Goal: Task Accomplishment & Management: Use online tool/utility

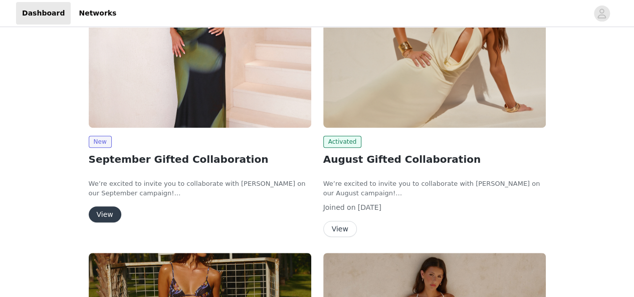
scroll to position [199, 0]
click at [98, 212] on button "View" at bounding box center [105, 214] width 33 height 16
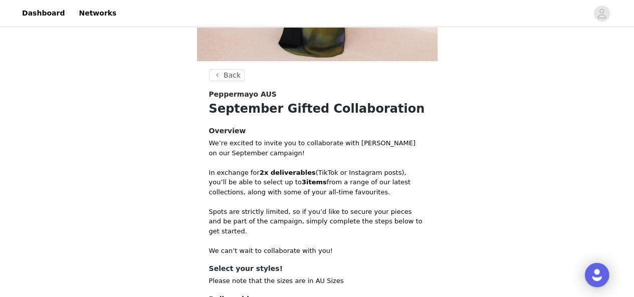
scroll to position [402, 0]
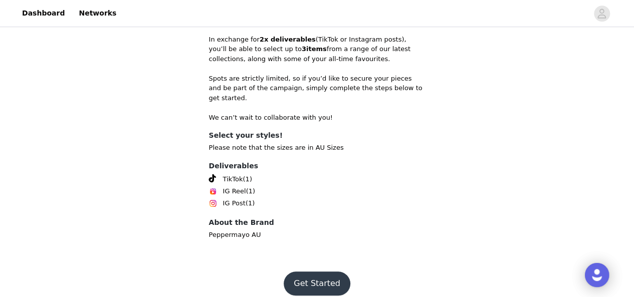
click at [312, 275] on button "Get Started" at bounding box center [317, 284] width 67 height 24
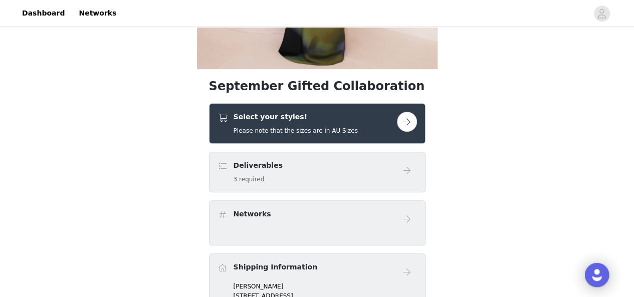
scroll to position [261, 0]
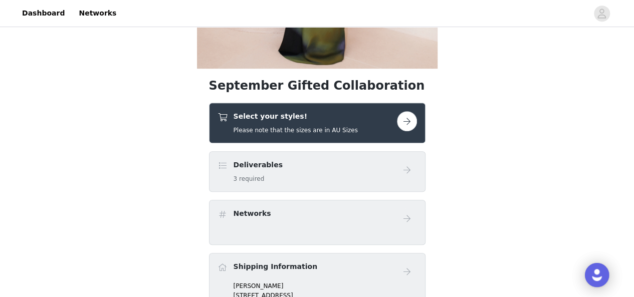
click at [413, 117] on button "button" at bounding box center [407, 121] width 20 height 20
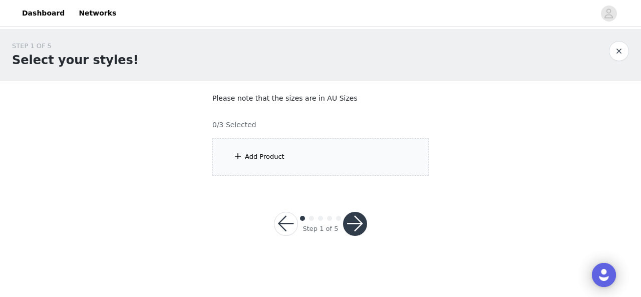
click at [244, 155] on div "Add Product" at bounding box center [320, 157] width 216 height 38
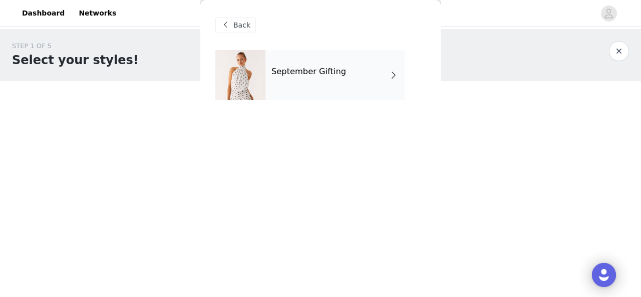
click at [322, 69] on h4 "September Gifting" at bounding box center [309, 71] width 75 height 9
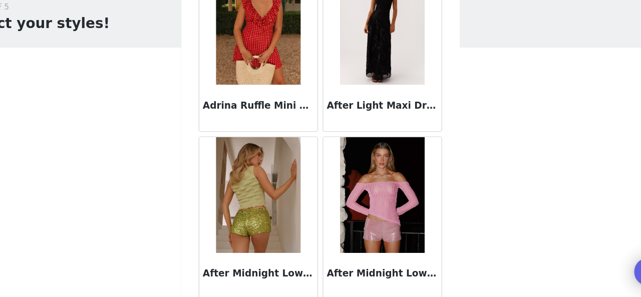
scroll to position [247, 0]
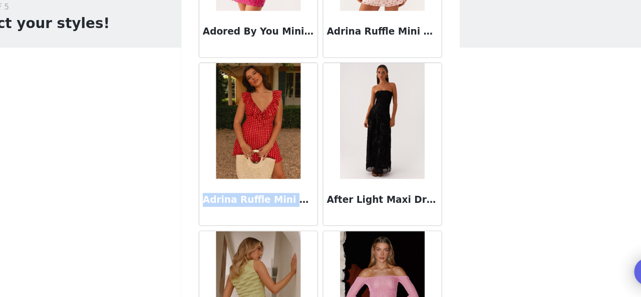
drag, startPoint x: 220, startPoint y: 211, endPoint x: 304, endPoint y: 213, distance: 84.2
click at [304, 213] on h3 "Adrina Ruffle Mini Dress - Red Polka Dot" at bounding box center [267, 213] width 96 height 12
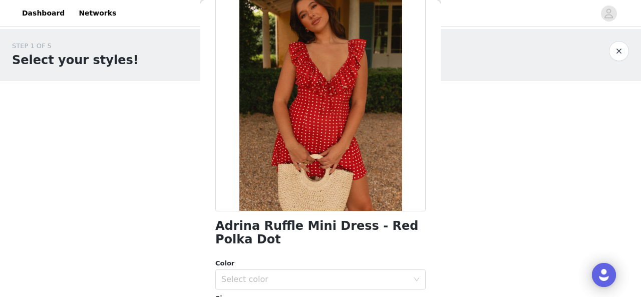
scroll to position [66, 0]
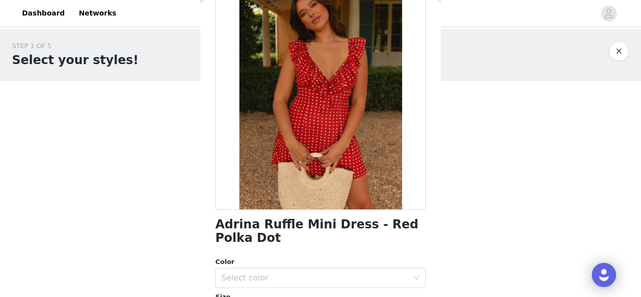
click at [252, 222] on h1 "Adrina Ruffle Mini Dress - Red Polka Dot" at bounding box center [320, 231] width 210 height 27
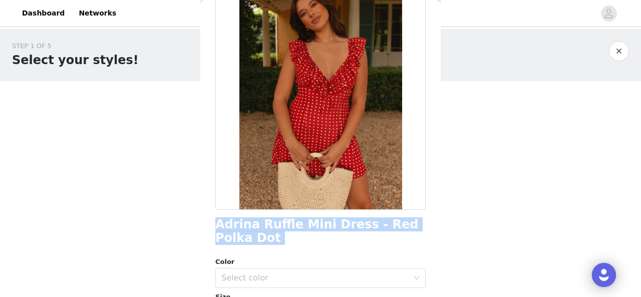
click at [252, 222] on h1 "Adrina Ruffle Mini Dress - Red Polka Dot" at bounding box center [320, 231] width 210 height 27
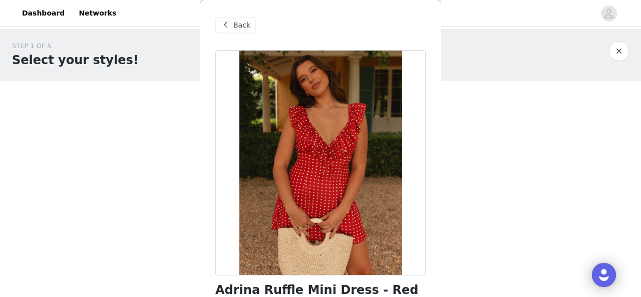
click at [224, 22] on span at bounding box center [225, 25] width 12 height 12
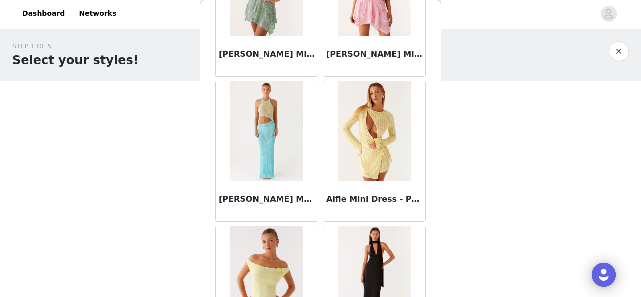
scroll to position [1233, 0]
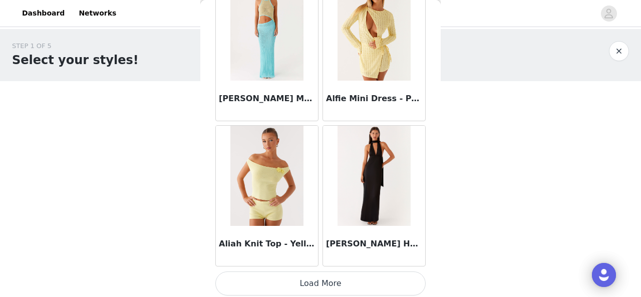
click at [296, 281] on button "Load More" at bounding box center [320, 284] width 210 height 24
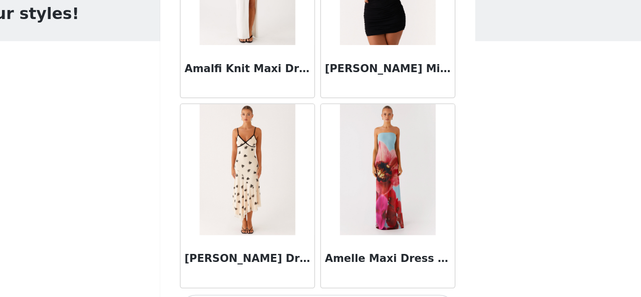
scroll to position [0, 0]
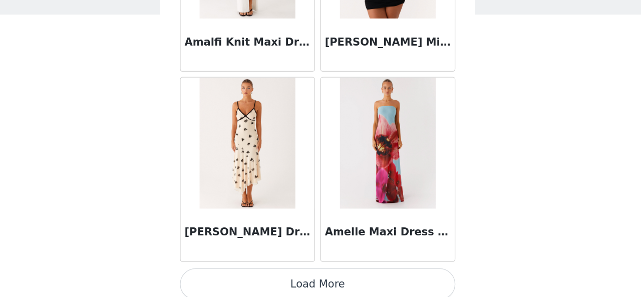
click at [306, 289] on button "Load More" at bounding box center [320, 287] width 210 height 24
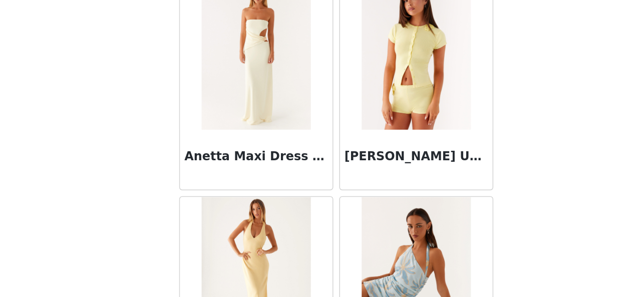
scroll to position [4132, 0]
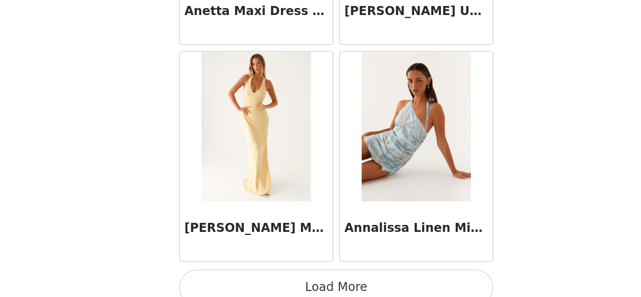
click at [308, 279] on button "Load More" at bounding box center [320, 291] width 210 height 24
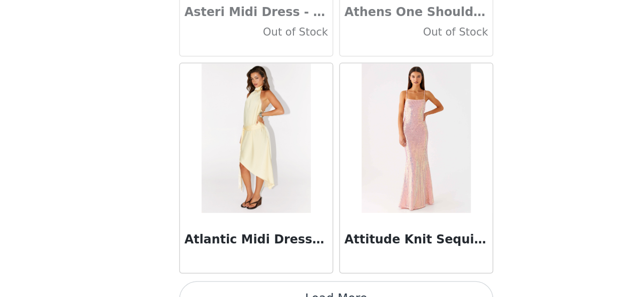
scroll to position [5582, 0]
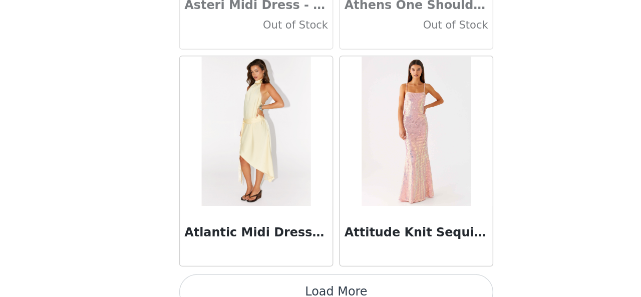
click at [307, 287] on button "Load More" at bounding box center [320, 294] width 210 height 24
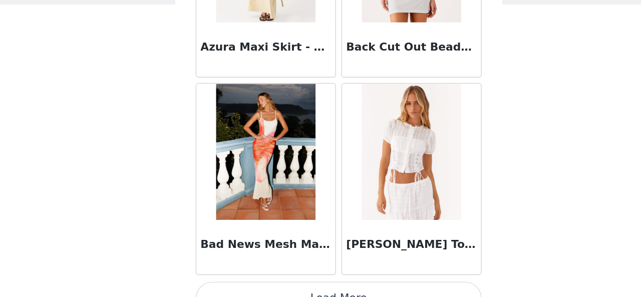
scroll to position [7031, 0]
click at [304, 286] on button "Load More" at bounding box center [320, 298] width 210 height 24
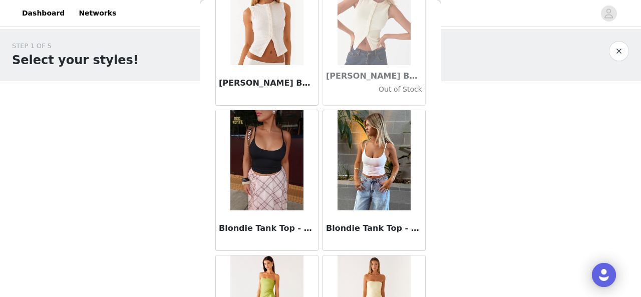
scroll to position [8481, 0]
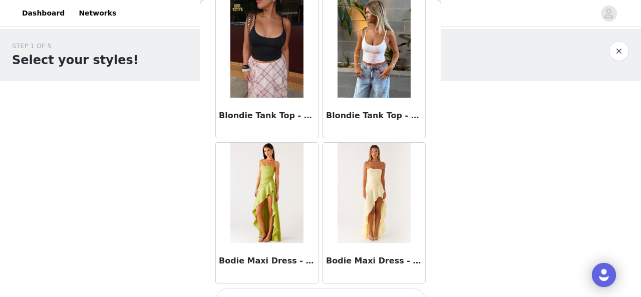
click at [308, 289] on button "Load More" at bounding box center [320, 301] width 210 height 24
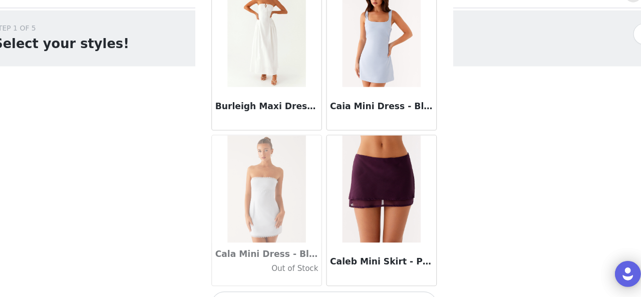
scroll to position [0, 0]
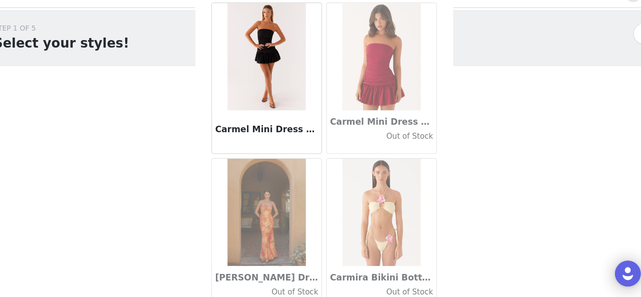
scroll to position [11381, 0]
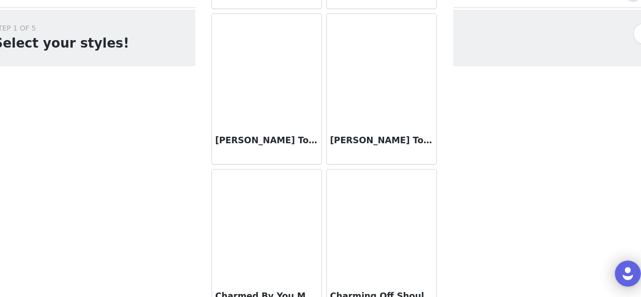
scroll to position [12831, 0]
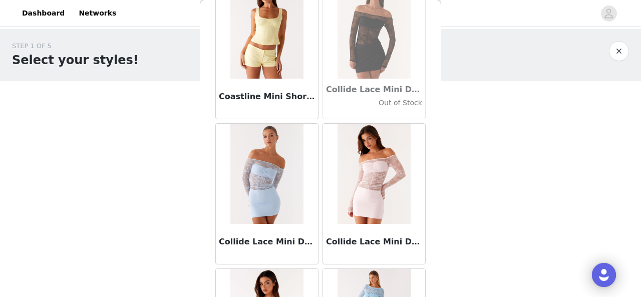
scroll to position [14281, 0]
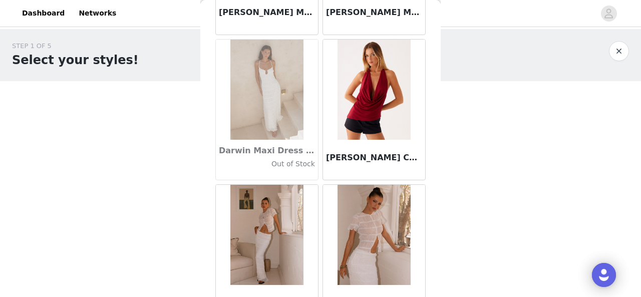
scroll to position [15730, 0]
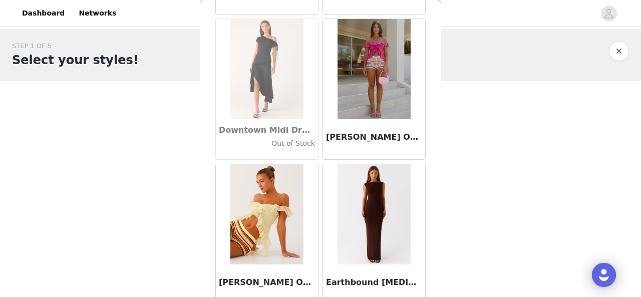
scroll to position [17180, 0]
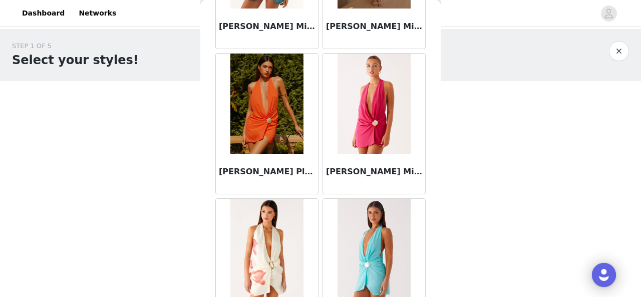
scroll to position [18630, 0]
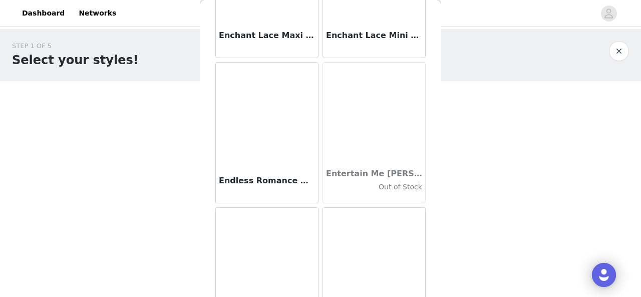
scroll to position [20080, 0]
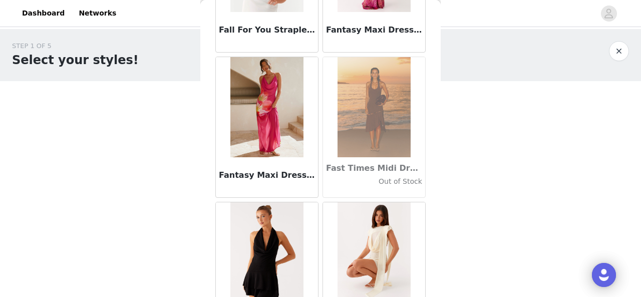
scroll to position [21529, 0]
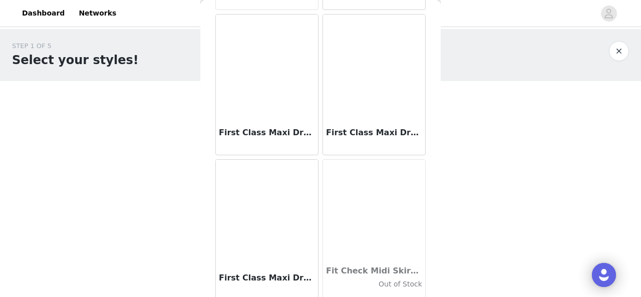
scroll to position [22979, 0]
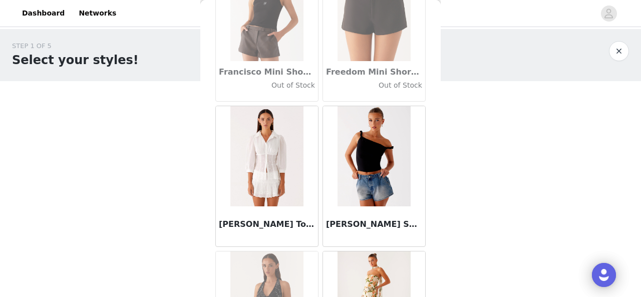
scroll to position [23620, 0]
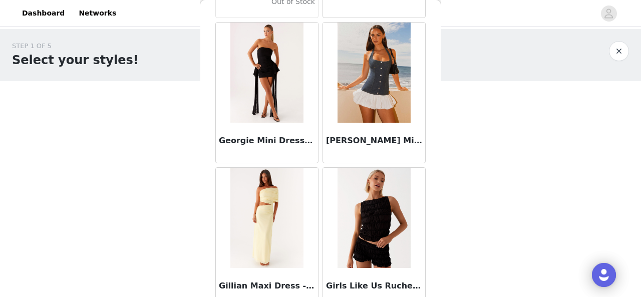
click at [283, 168] on img at bounding box center [266, 218] width 73 height 100
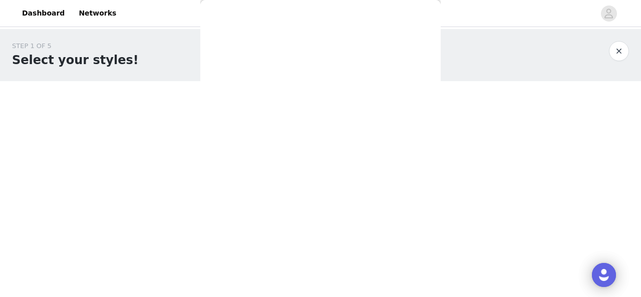
scroll to position [0, 0]
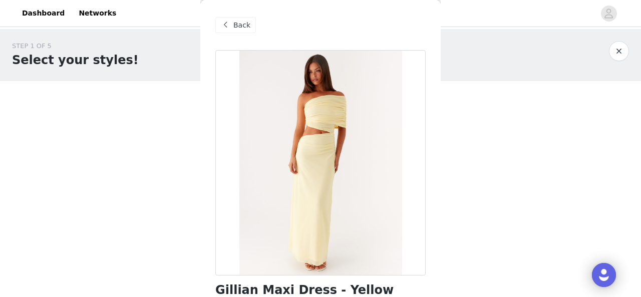
click at [234, 21] on span "Back" at bounding box center [242, 25] width 17 height 11
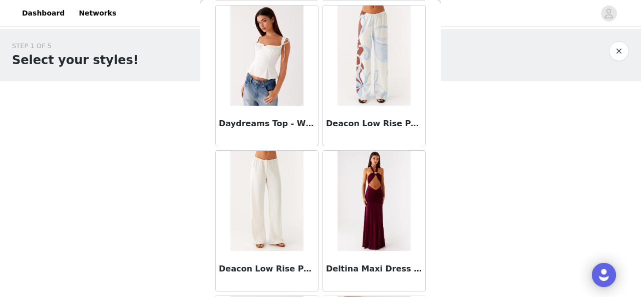
scroll to position [15969, 0]
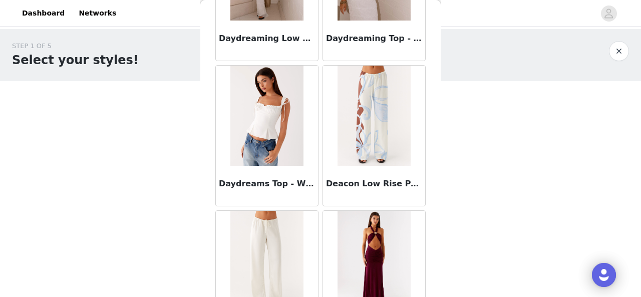
click at [373, 126] on img at bounding box center [374, 116] width 73 height 100
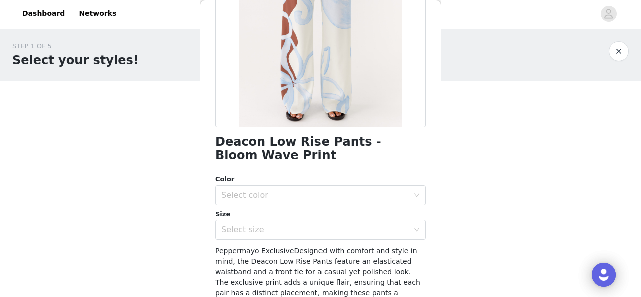
scroll to position [149, 0]
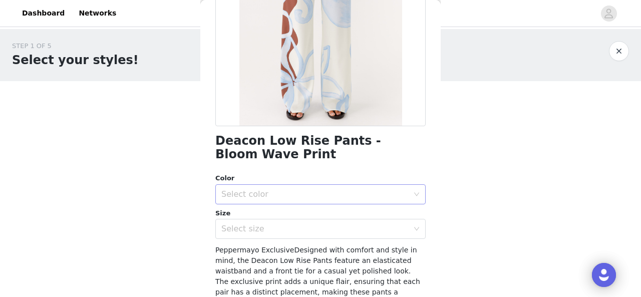
click at [244, 192] on div "Select color" at bounding box center [314, 194] width 187 height 10
click at [253, 218] on li "Bloom Wave Print" at bounding box center [316, 216] width 203 height 16
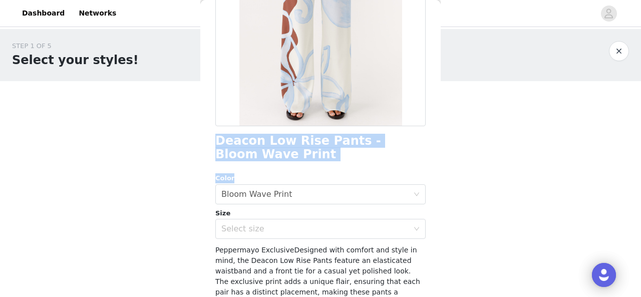
drag, startPoint x: 215, startPoint y: 139, endPoint x: 290, endPoint y: 164, distance: 78.6
click at [290, 164] on div "Deacon Low Rise Pants - Bloom Wave Print Color Select color Bloom Wave Print Si…" at bounding box center [320, 157] width 210 height 513
click at [257, 152] on h1 "Deacon Low Rise Pants - Bloom Wave Print" at bounding box center [320, 147] width 210 height 27
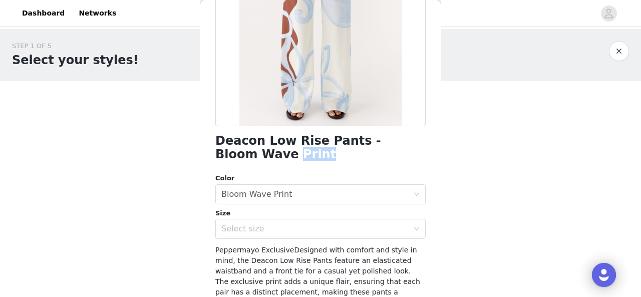
click at [257, 152] on h1 "Deacon Low Rise Pants - Bloom Wave Print" at bounding box center [320, 147] width 210 height 27
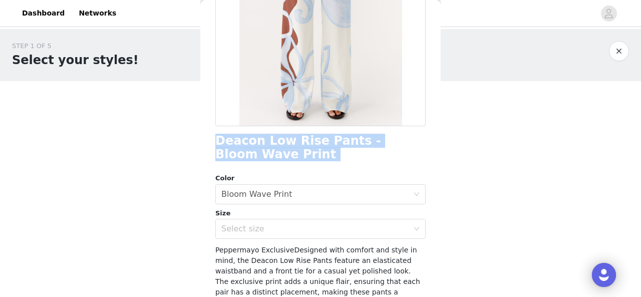
click at [257, 152] on h1 "Deacon Low Rise Pants - Bloom Wave Print" at bounding box center [320, 147] width 210 height 27
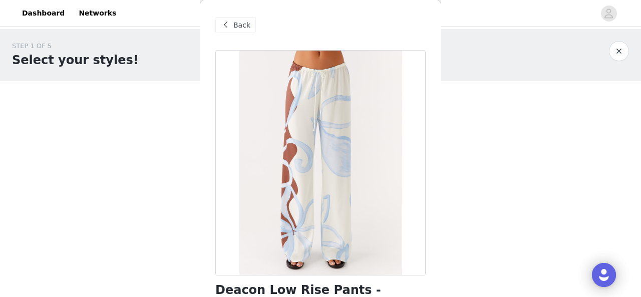
click at [223, 18] on div "Back" at bounding box center [235, 25] width 41 height 16
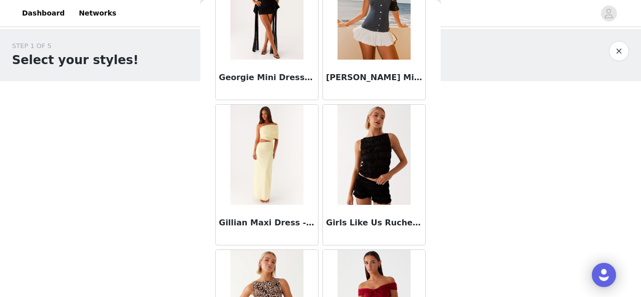
scroll to position [24429, 0]
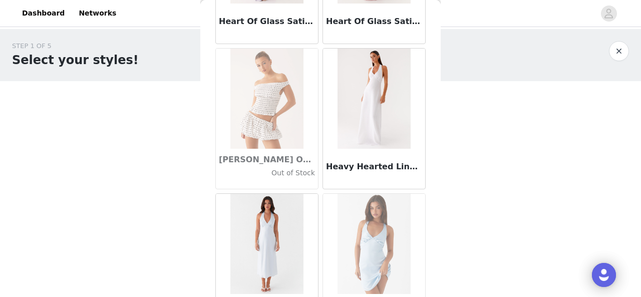
scroll to position [25879, 0]
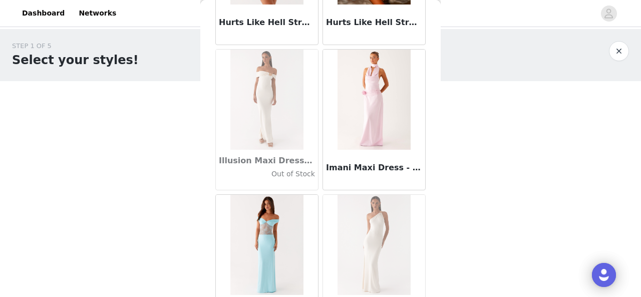
scroll to position [27329, 0]
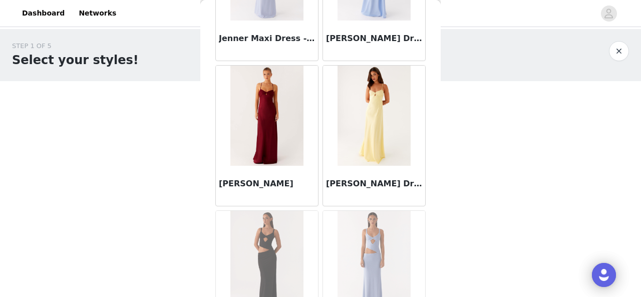
scroll to position [28778, 0]
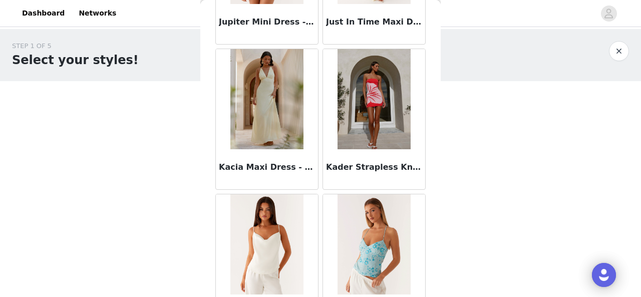
scroll to position [30228, 0]
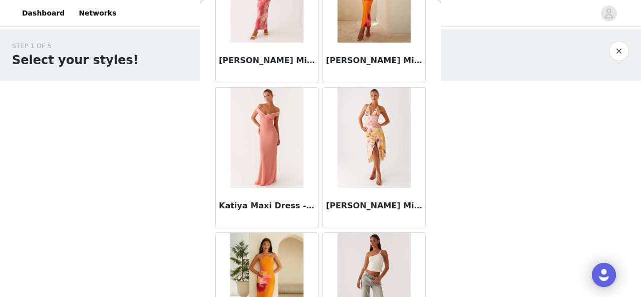
scroll to position [31678, 0]
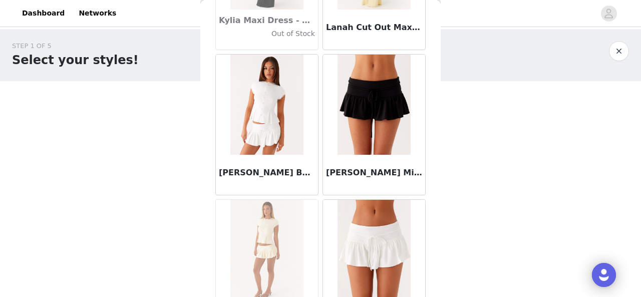
scroll to position [33128, 0]
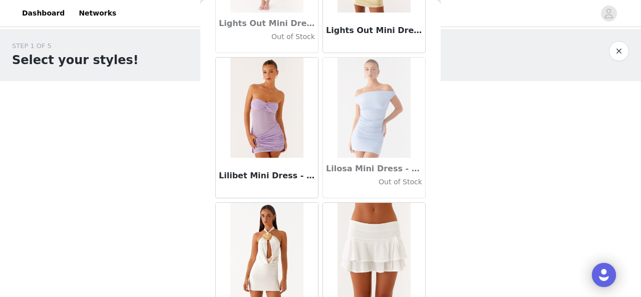
scroll to position [34577, 0]
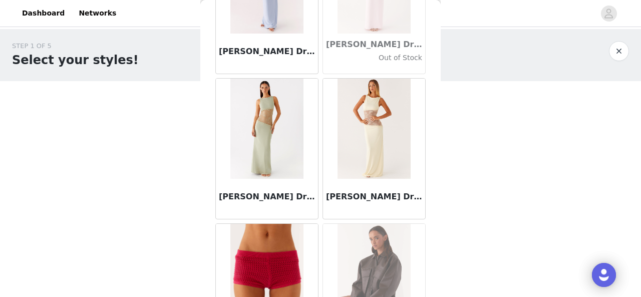
scroll to position [36027, 0]
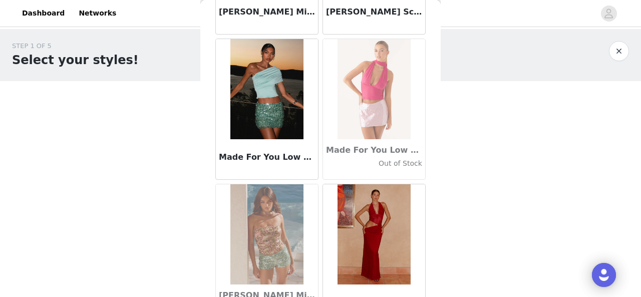
scroll to position [37477, 0]
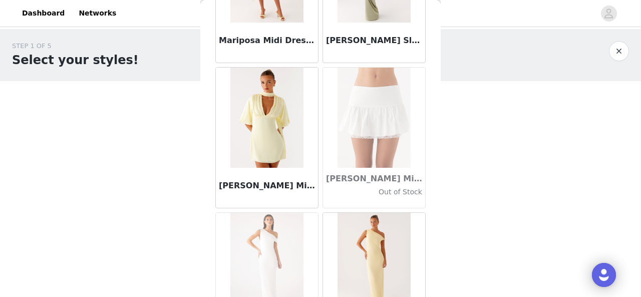
scroll to position [38927, 0]
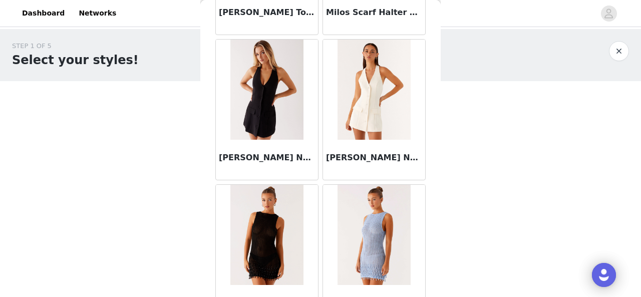
scroll to position [40377, 0]
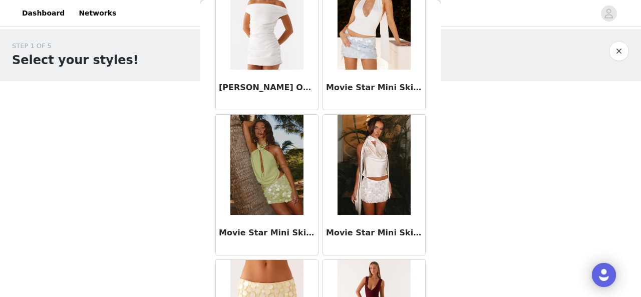
scroll to position [41826, 0]
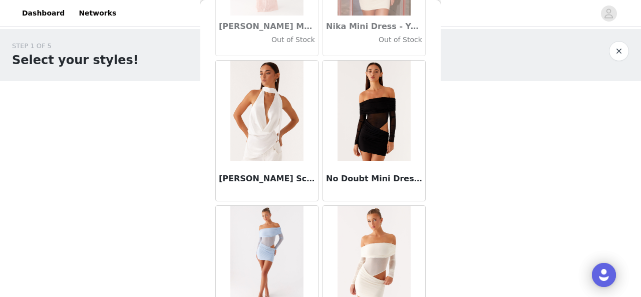
scroll to position [43276, 0]
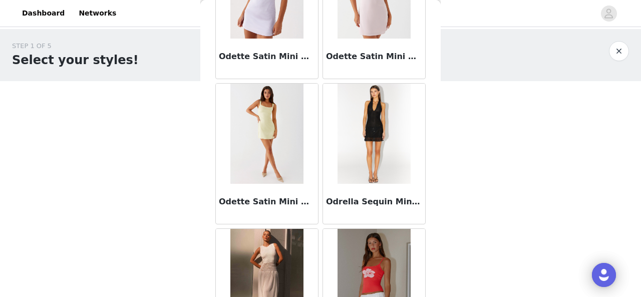
scroll to position [44726, 0]
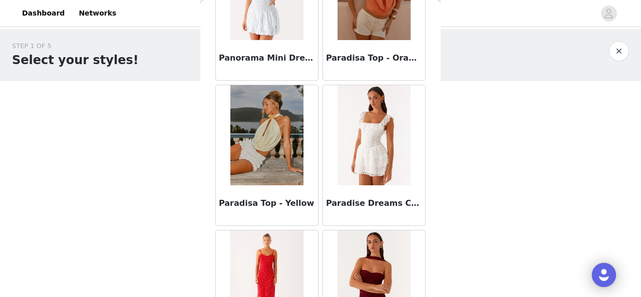
scroll to position [46176, 0]
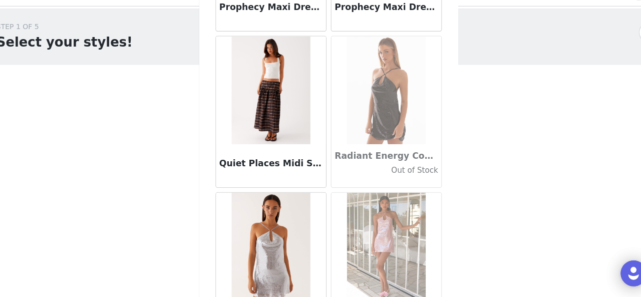
scroll to position [47625, 0]
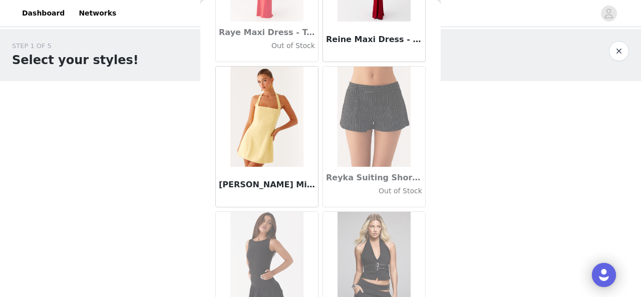
scroll to position [49075, 0]
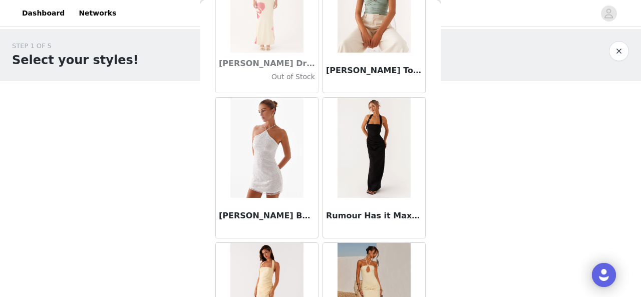
scroll to position [50525, 0]
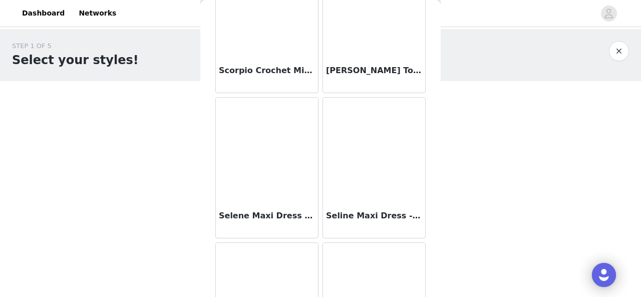
scroll to position [51975, 0]
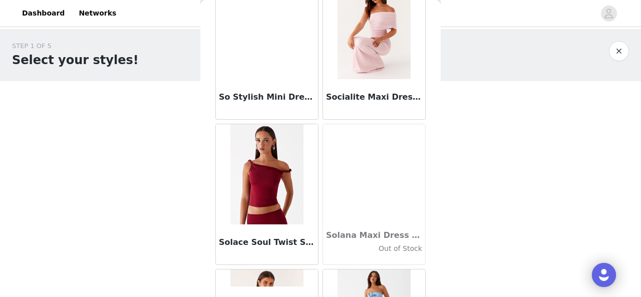
scroll to position [53425, 0]
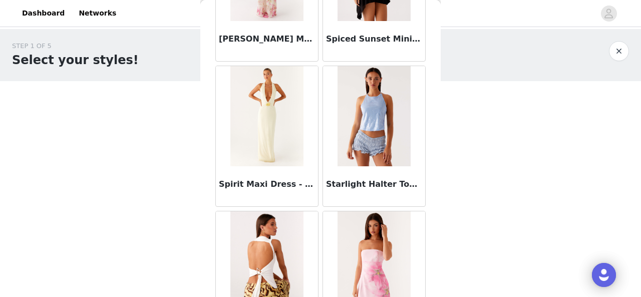
scroll to position [54874, 0]
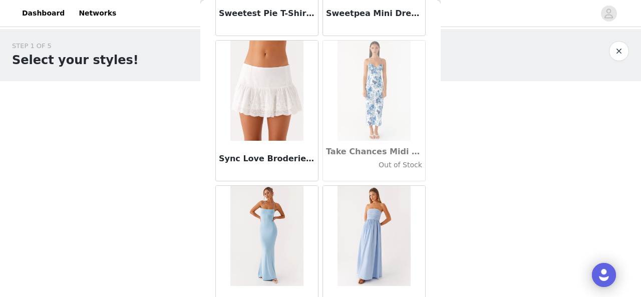
scroll to position [56107, 0]
